Goal: Task Accomplishment & Management: Use online tool/utility

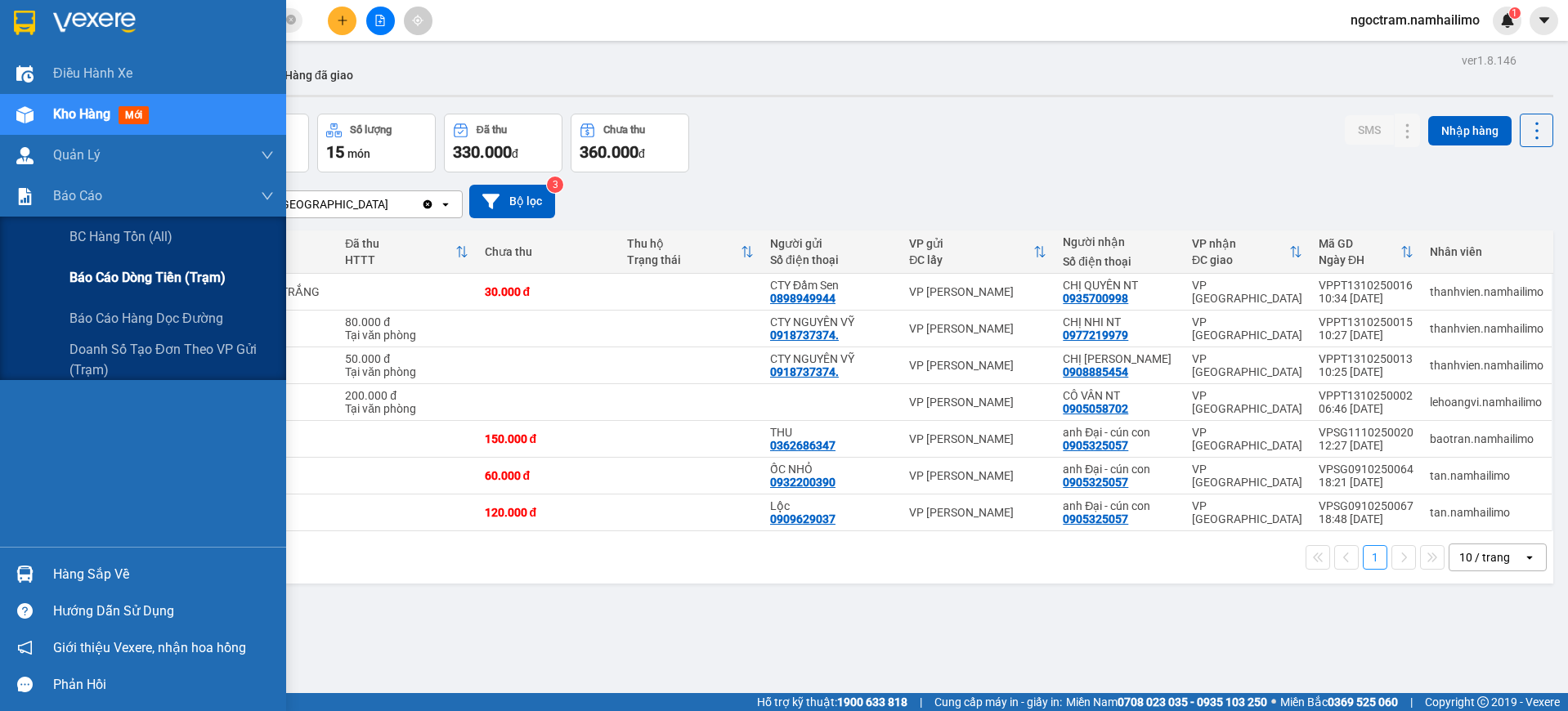
click at [115, 272] on span "Báo cáo dòng tiền (trạm)" at bounding box center [148, 277] width 156 height 21
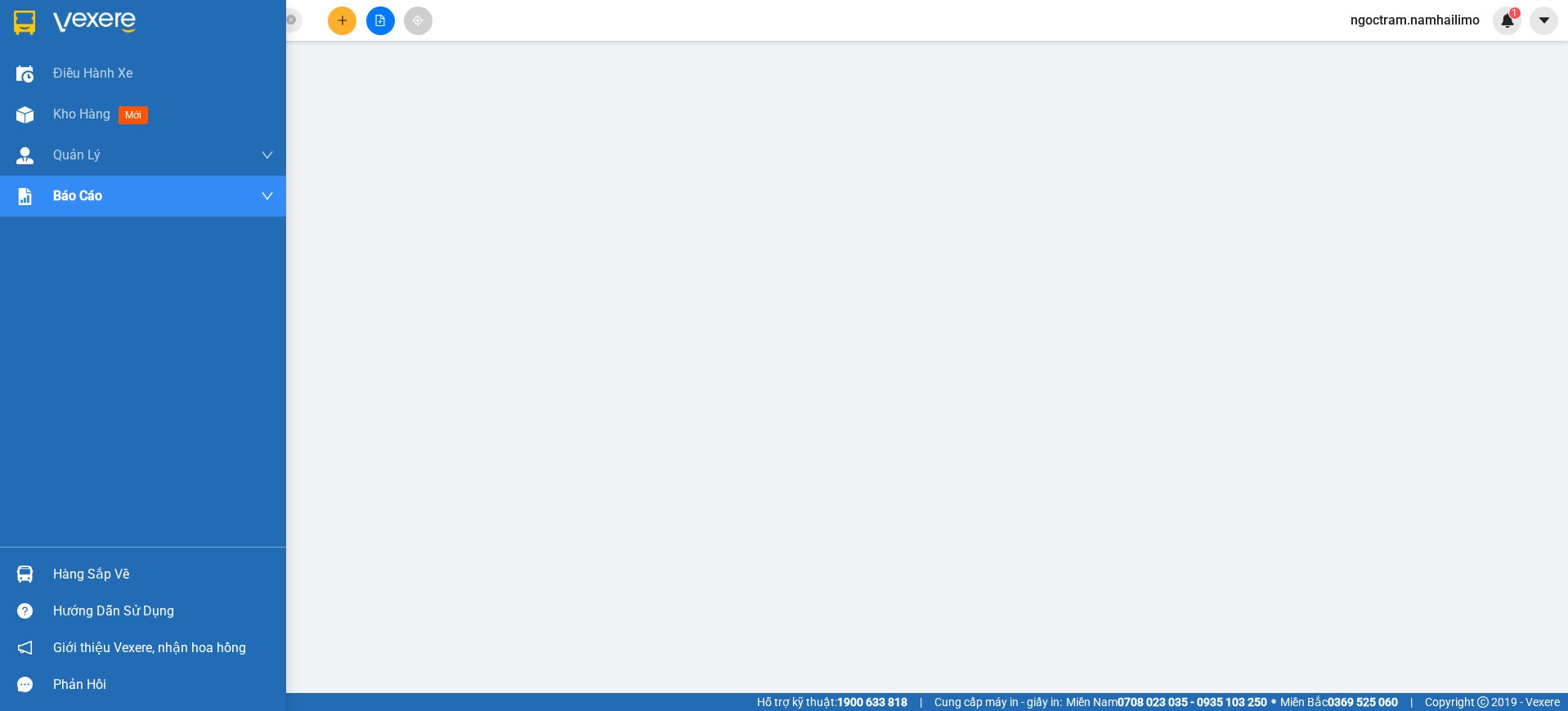
click at [27, 19] on img at bounding box center [25, 23] width 22 height 25
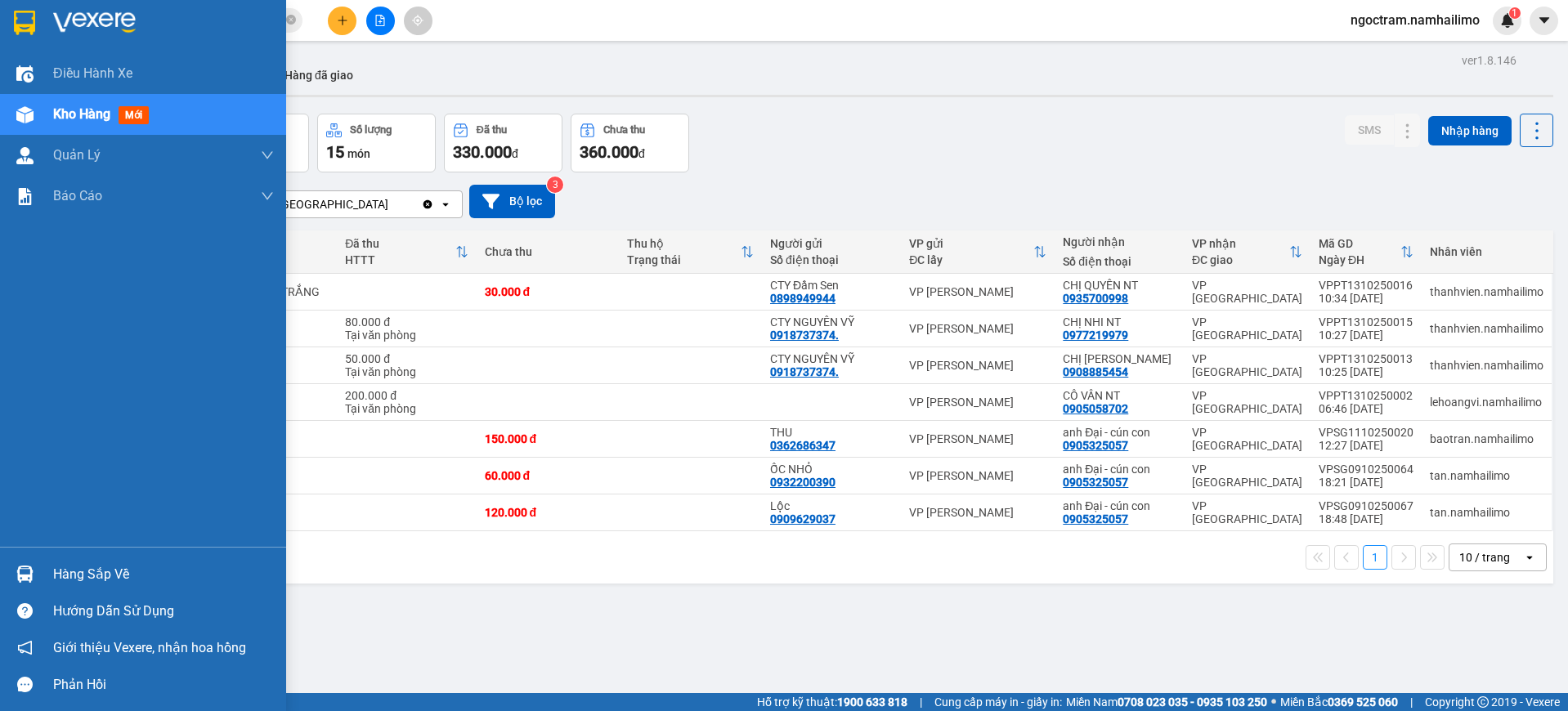
click at [72, 6] on div at bounding box center [143, 27] width 286 height 53
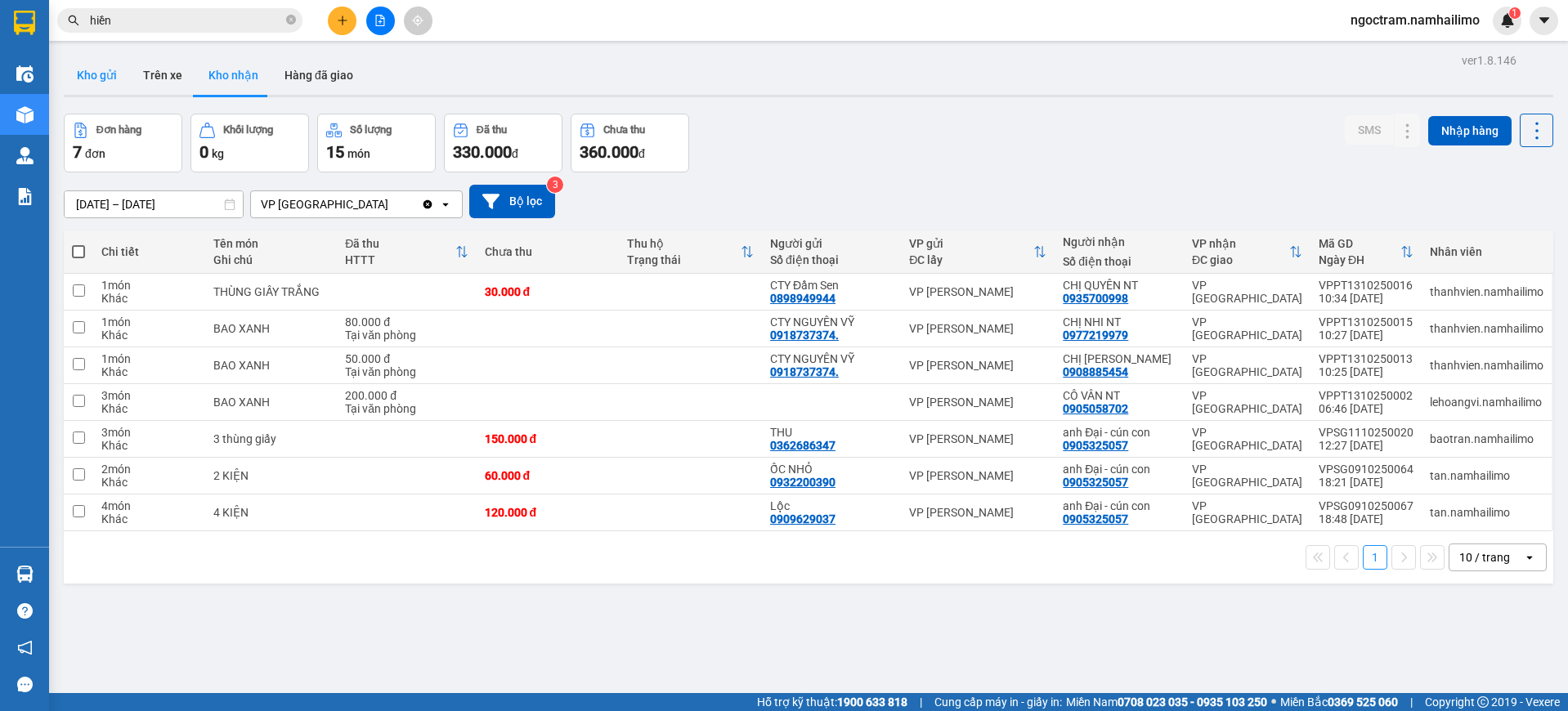
click at [99, 75] on button "Kho gửi" at bounding box center [96, 76] width 66 height 39
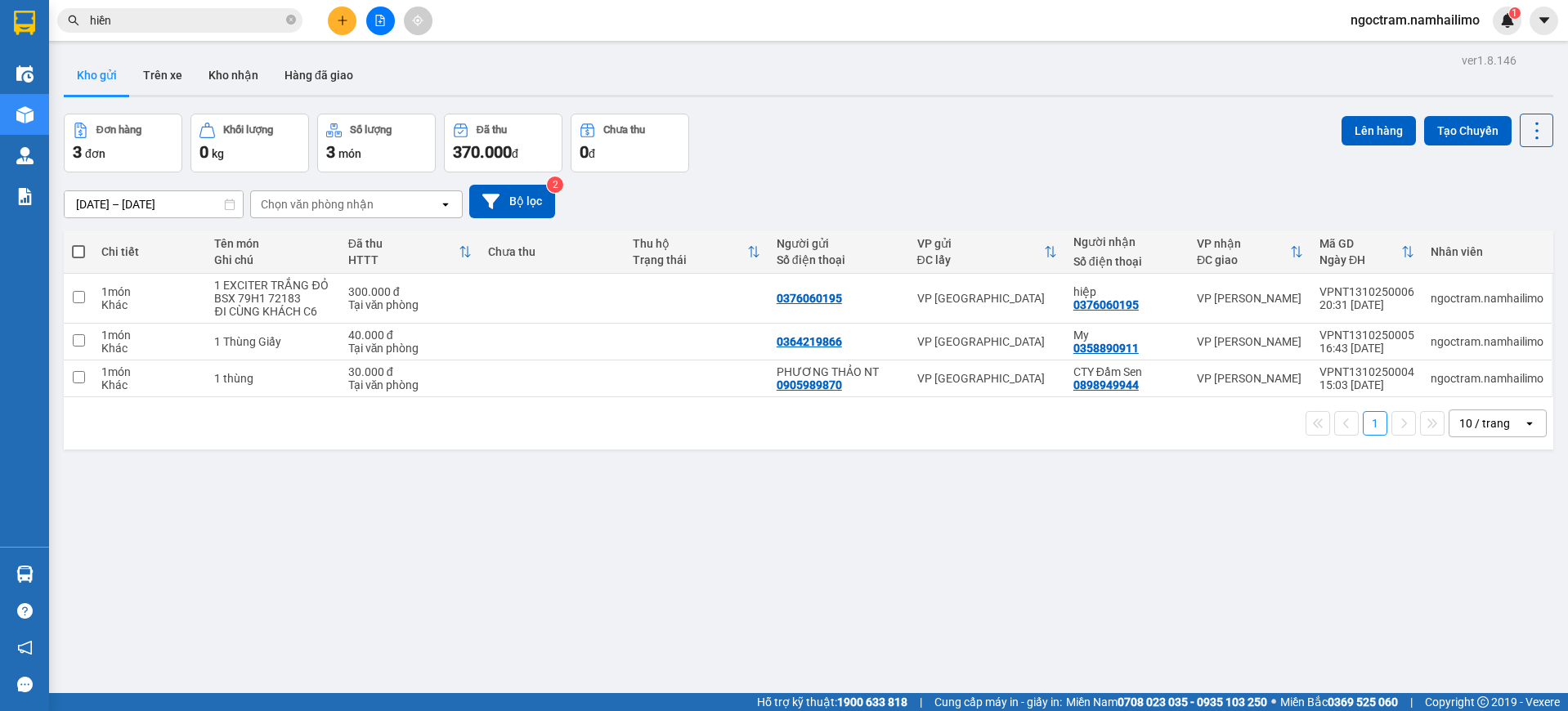
click at [81, 254] on span at bounding box center [78, 251] width 13 height 13
click at [79, 244] on input "checkbox" at bounding box center [79, 244] width 0 height 0
checkbox input "true"
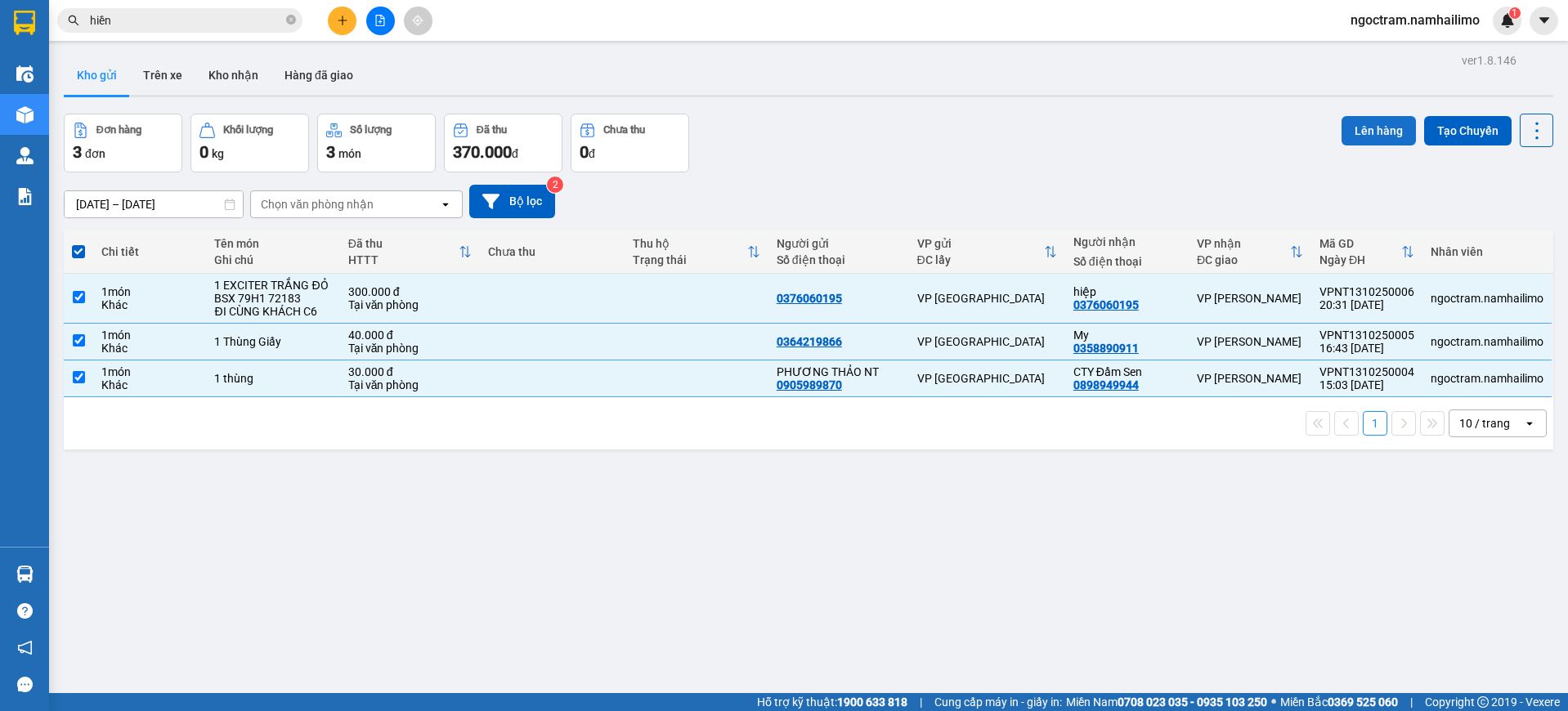
click at [1372, 138] on button "Lên hàng" at bounding box center [1379, 131] width 75 height 30
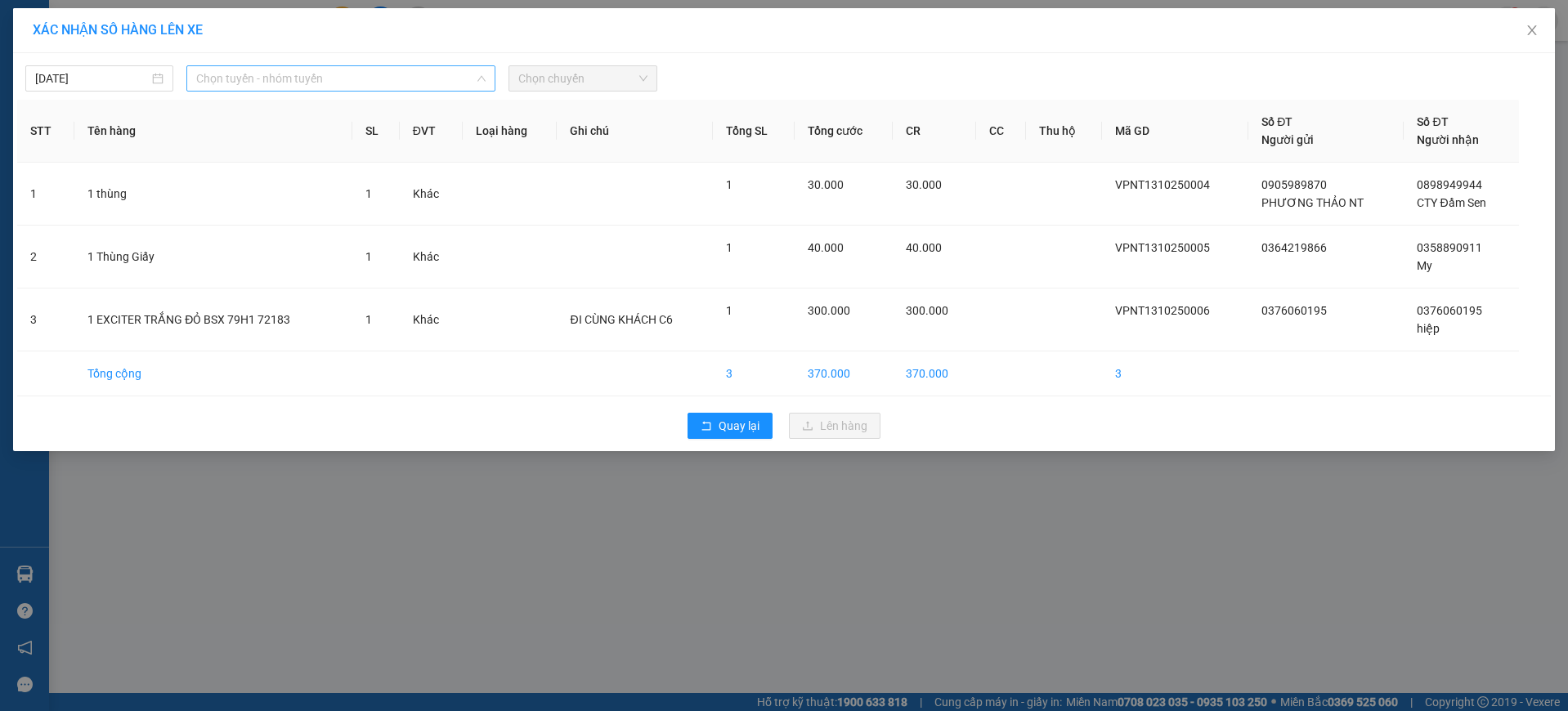
click at [343, 74] on span "Chọn tuyến - nhóm tuyến" at bounding box center [340, 78] width 289 height 25
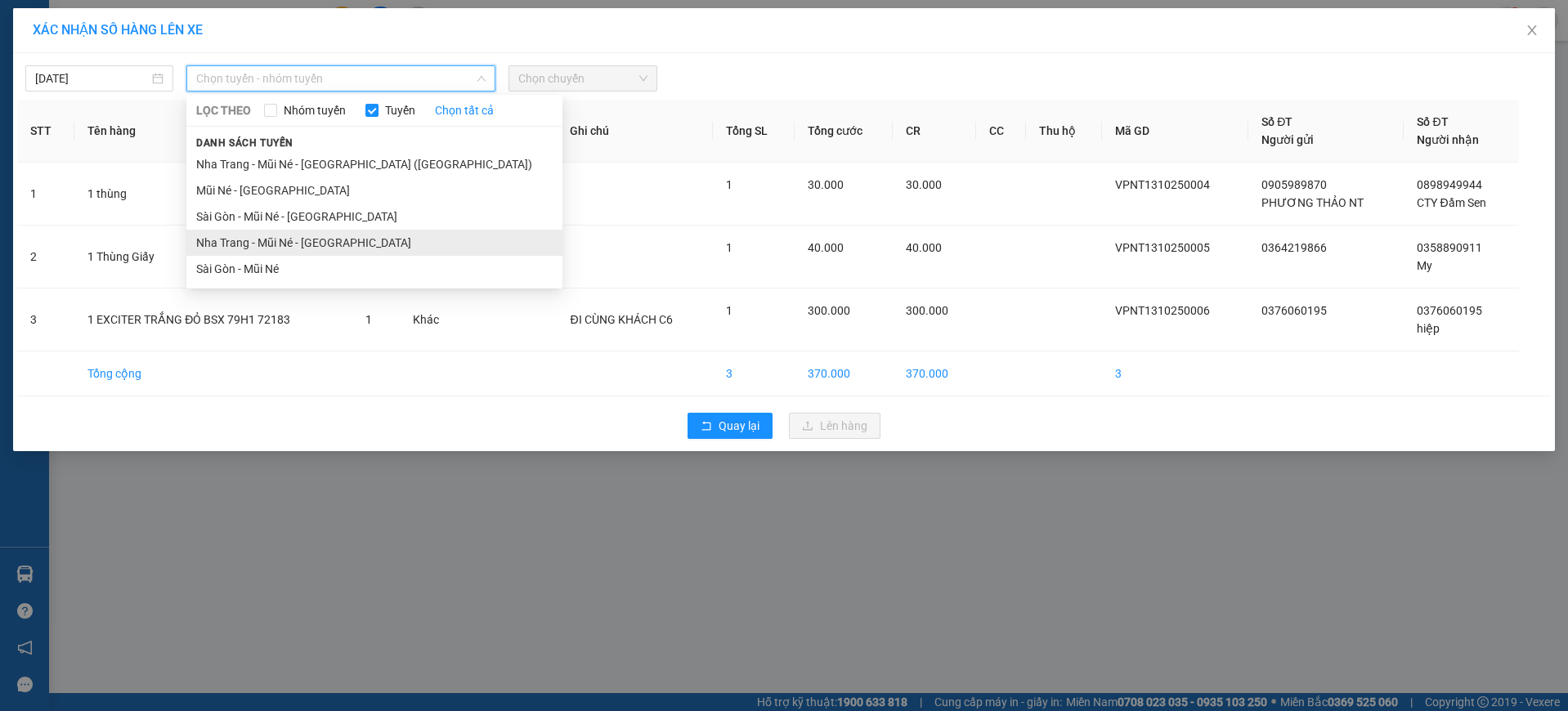
click at [352, 234] on li "Nha Trang - Mũi Né - [GEOGRAPHIC_DATA]" at bounding box center [374, 243] width 376 height 27
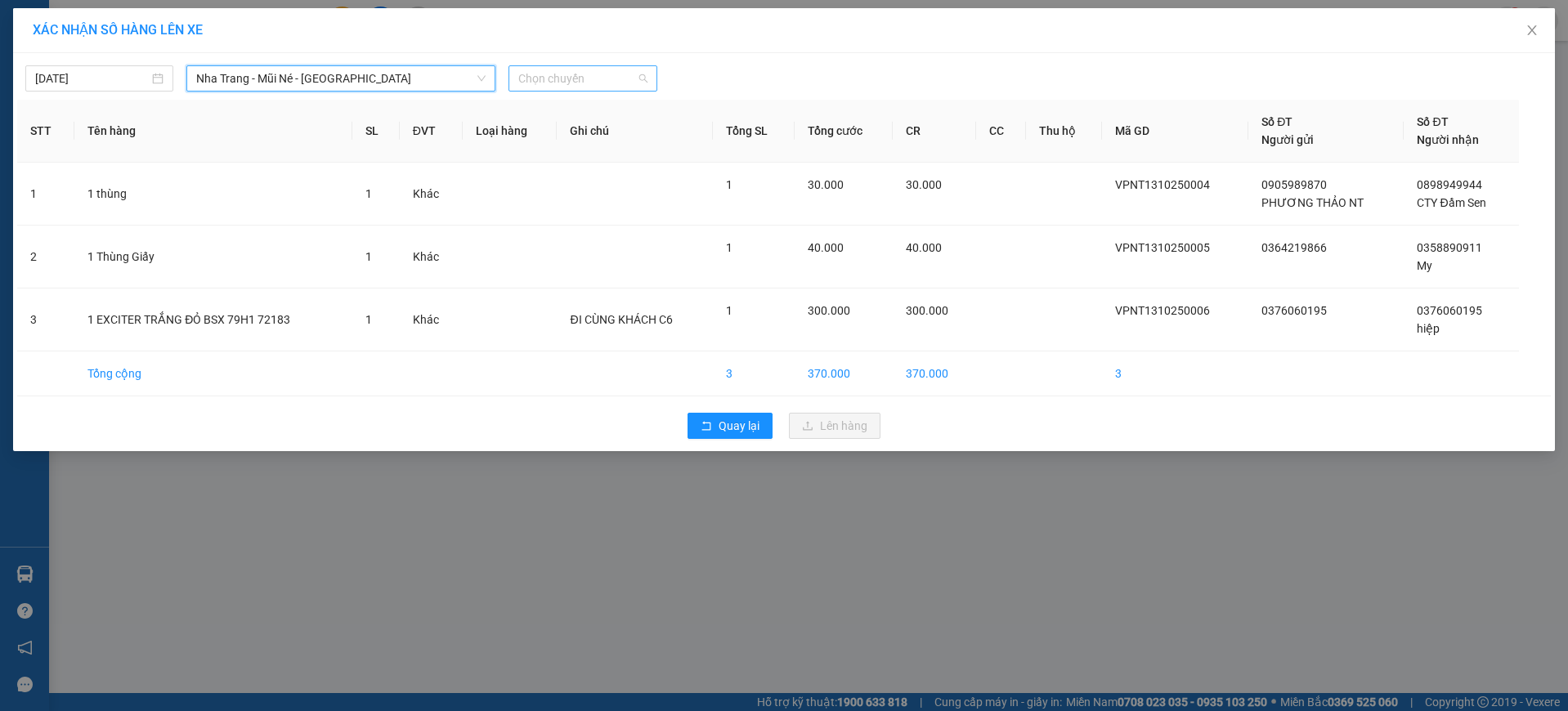
click at [598, 85] on span "Chọn chuyến" at bounding box center [582, 78] width 128 height 25
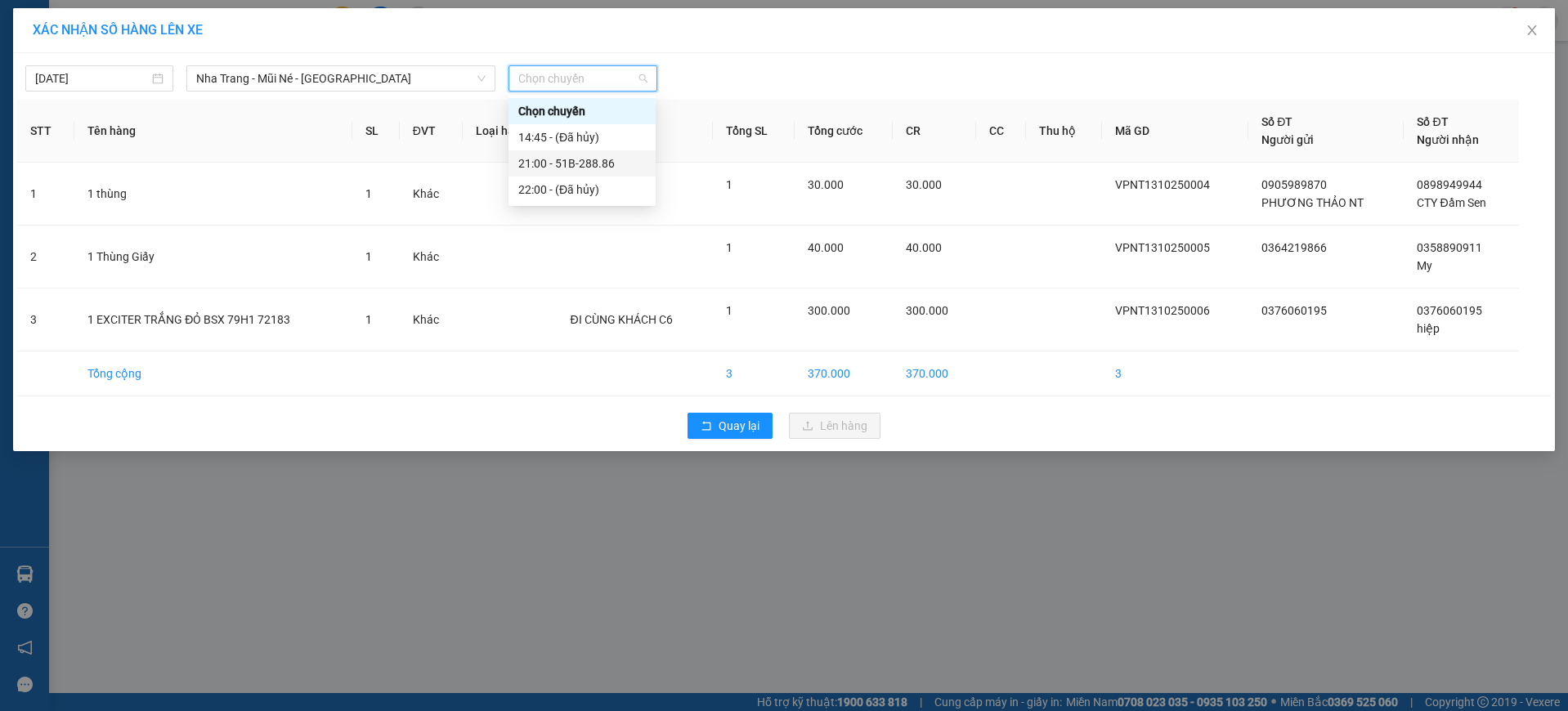
click at [608, 165] on div "21:00 - 51B-288.86" at bounding box center [582, 163] width 128 height 18
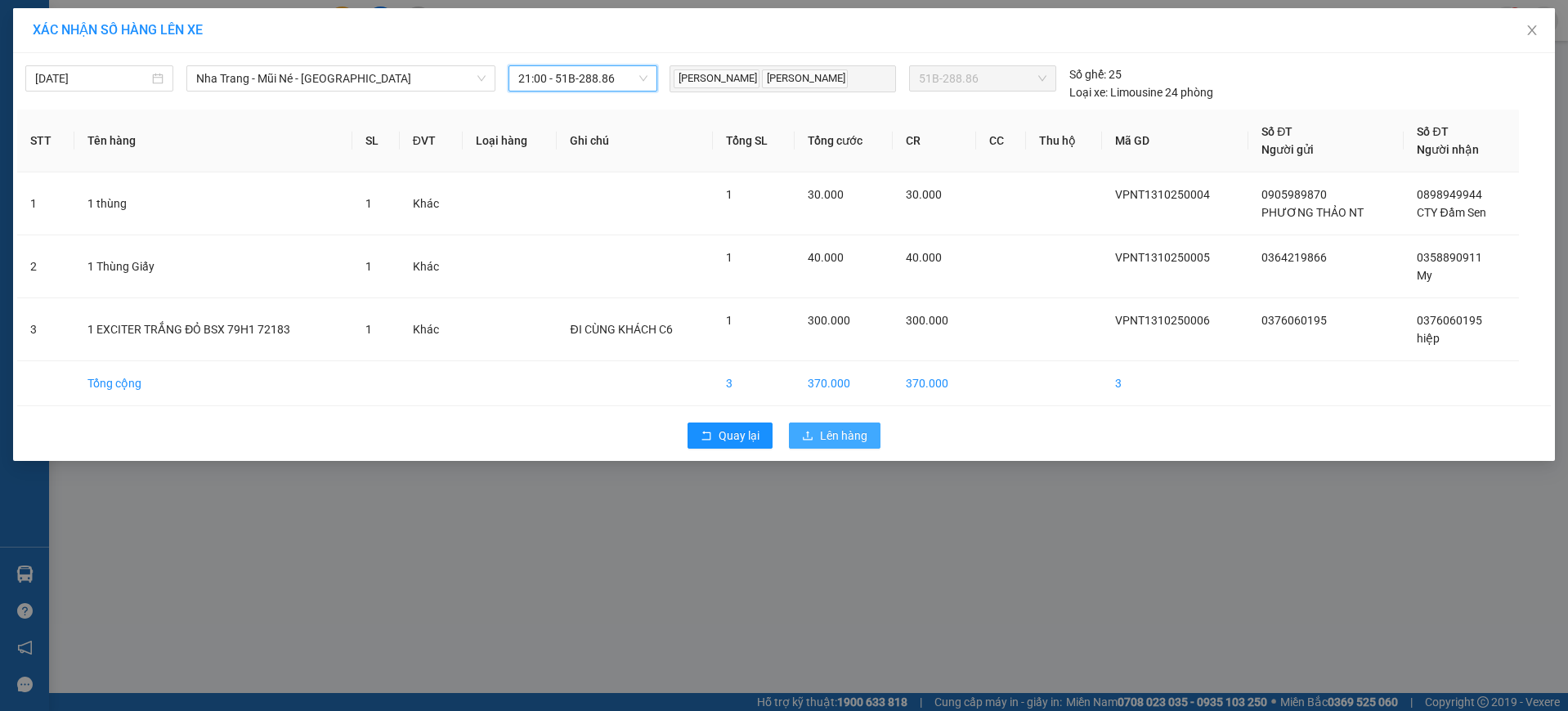
click at [824, 433] on span "Lên hàng" at bounding box center [844, 436] width 47 height 18
